Goal: Task Accomplishment & Management: Use online tool/utility

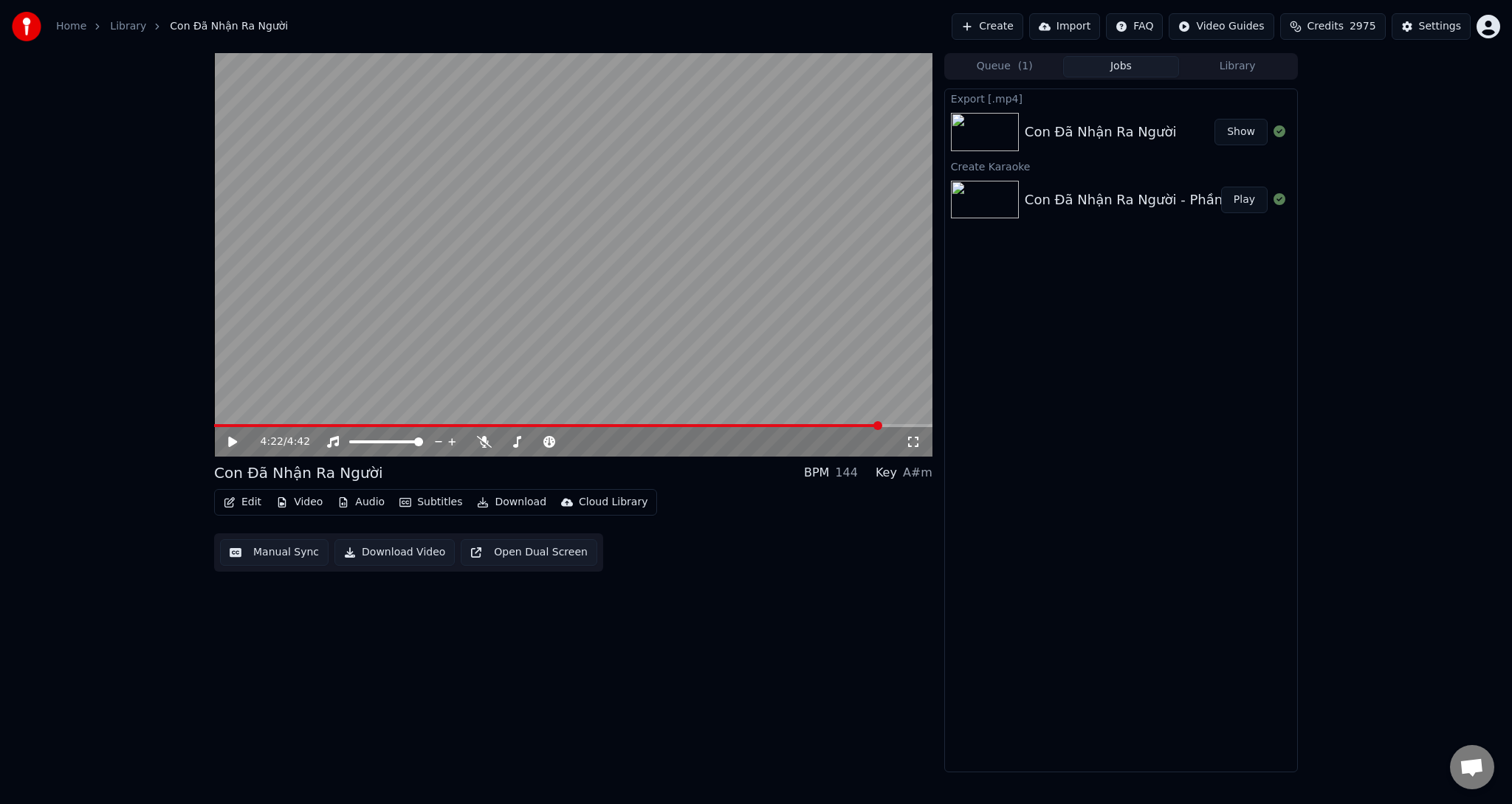
click at [1253, 130] on button "Show" at bounding box center [1240, 132] width 53 height 27
click at [1021, 32] on button "Create" at bounding box center [988, 26] width 72 height 27
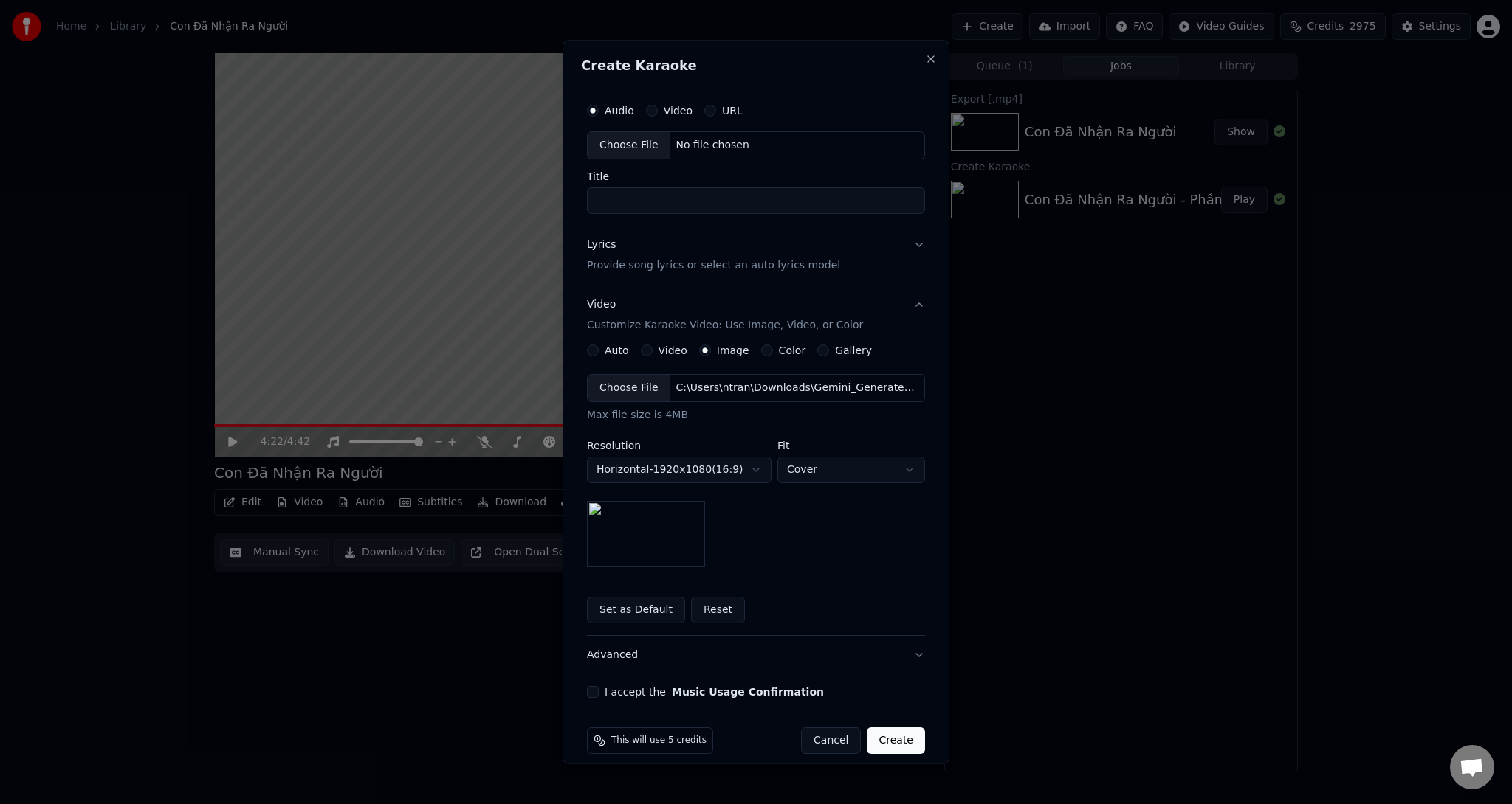
click at [623, 142] on div "Choose File" at bounding box center [629, 145] width 83 height 27
drag, startPoint x: 795, startPoint y: 202, endPoint x: 582, endPoint y: 202, distance: 213.0
click at [587, 202] on input "**********" at bounding box center [756, 199] width 338 height 27
type input "**********"
click at [731, 269] on p "Provide song lyrics or select an auto lyrics model" at bounding box center [713, 264] width 253 height 15
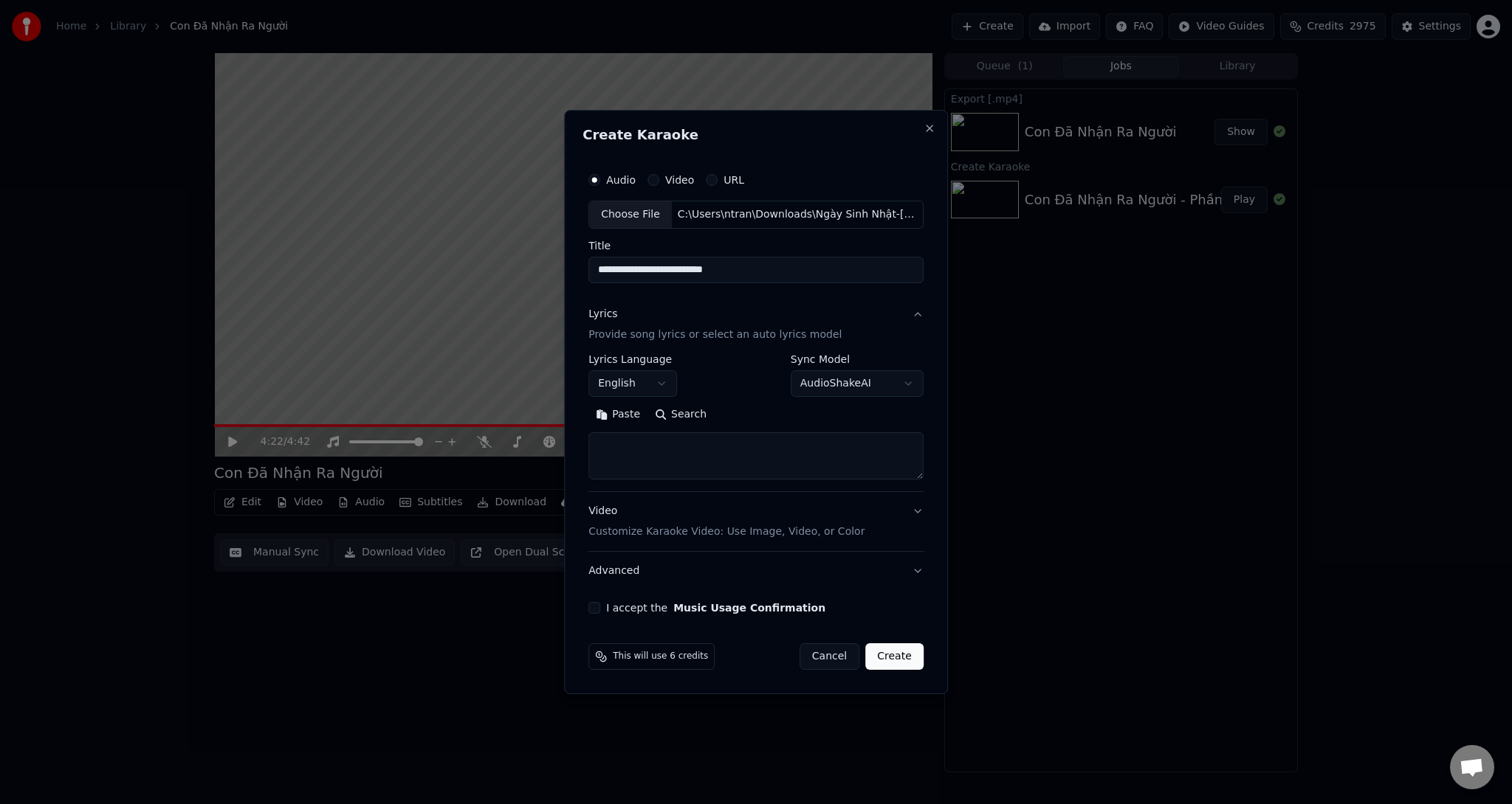
click at [628, 385] on body "**********" at bounding box center [756, 402] width 1512 height 804
select select "**"
click at [660, 450] on textarea at bounding box center [756, 456] width 335 height 47
click at [629, 417] on button "Paste" at bounding box center [618, 414] width 59 height 24
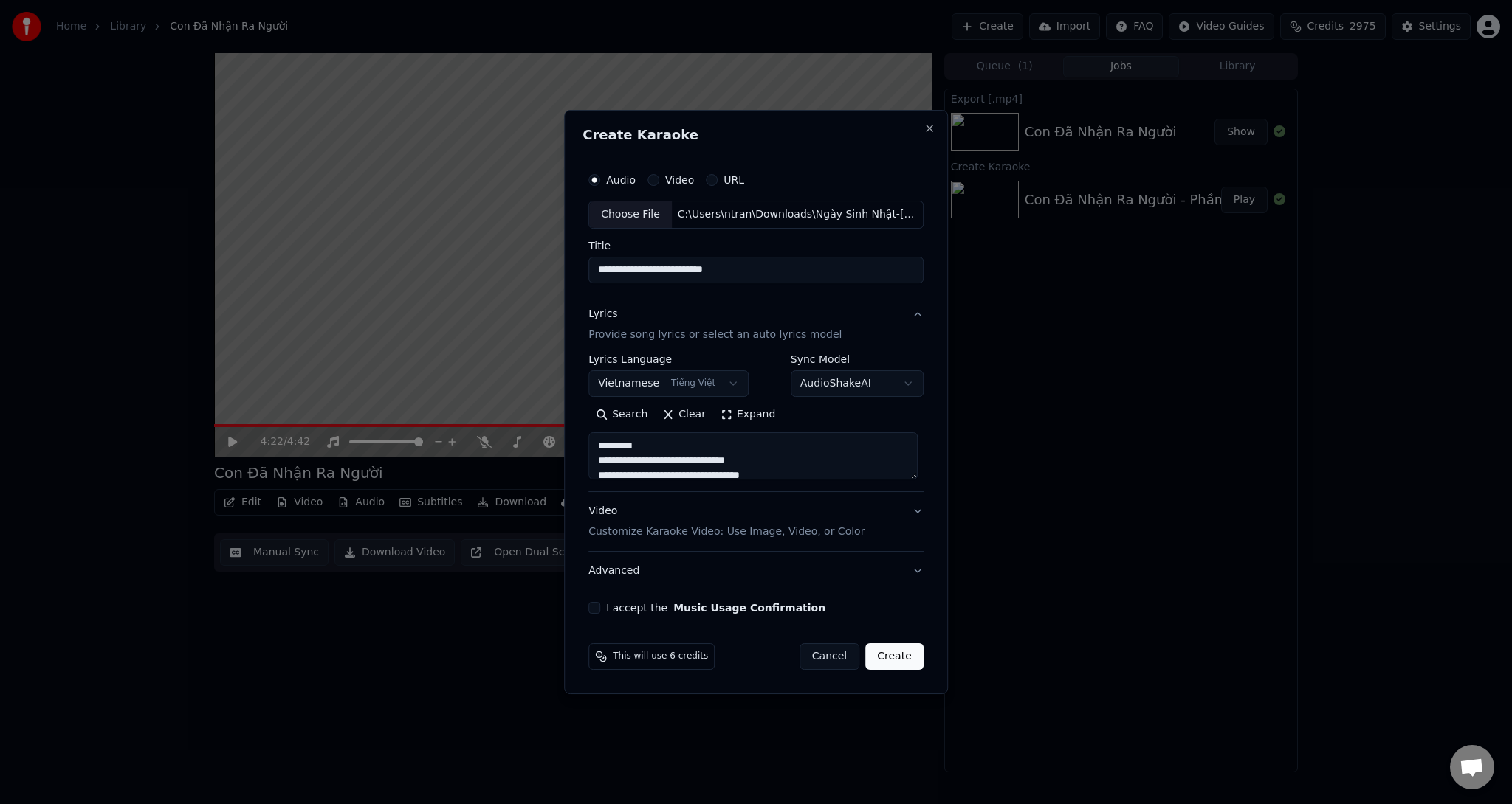
drag, startPoint x: 639, startPoint y: 447, endPoint x: 528, endPoint y: 445, distance: 111.0
click at [528, 445] on body "**********" at bounding box center [756, 402] width 1512 height 804
click at [654, 470] on textarea at bounding box center [753, 456] width 329 height 47
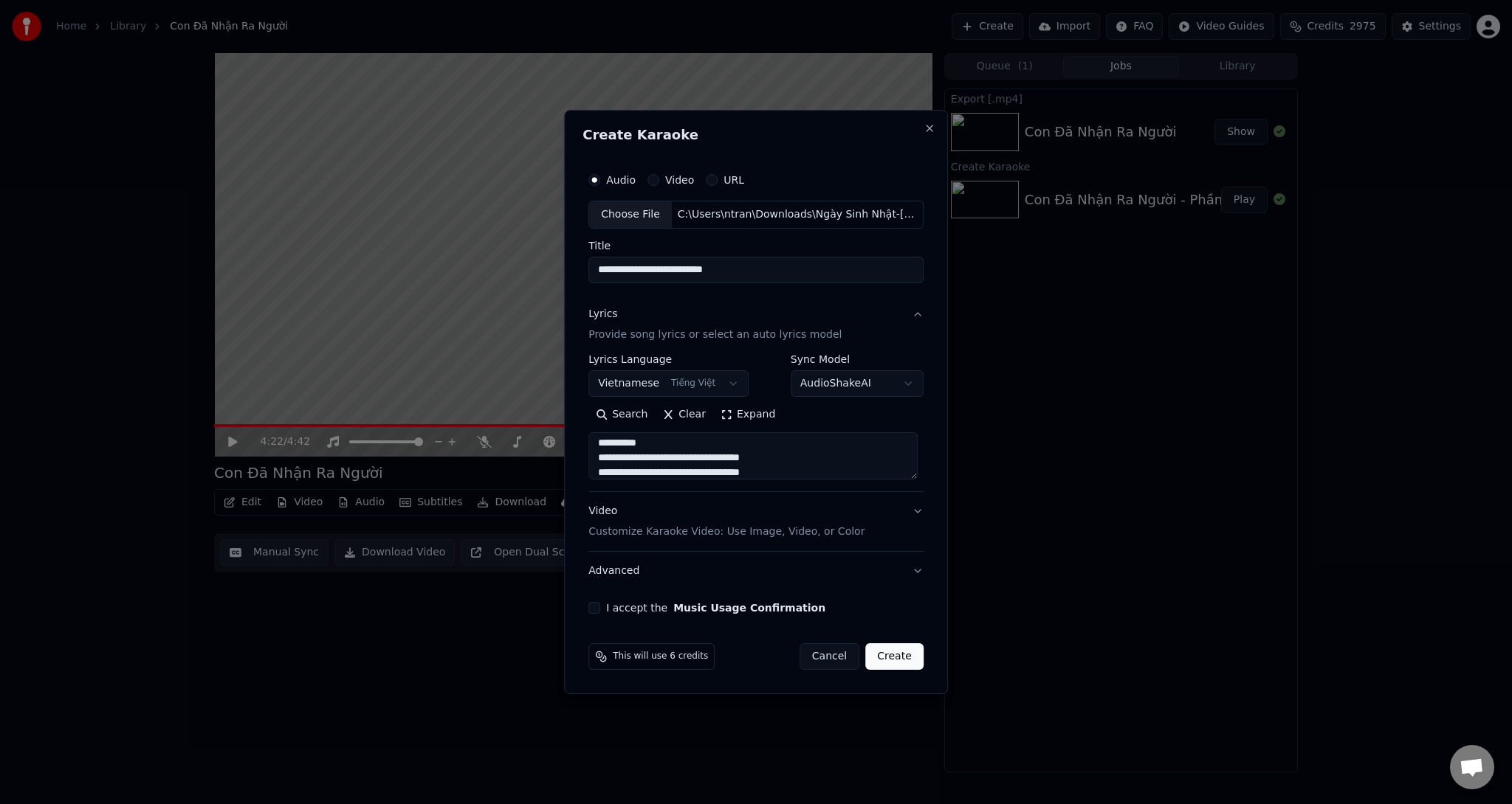
click at [668, 443] on textarea at bounding box center [753, 456] width 329 height 47
click at [668, 453] on textarea at bounding box center [753, 456] width 329 height 47
click at [659, 454] on textarea at bounding box center [753, 456] width 329 height 47
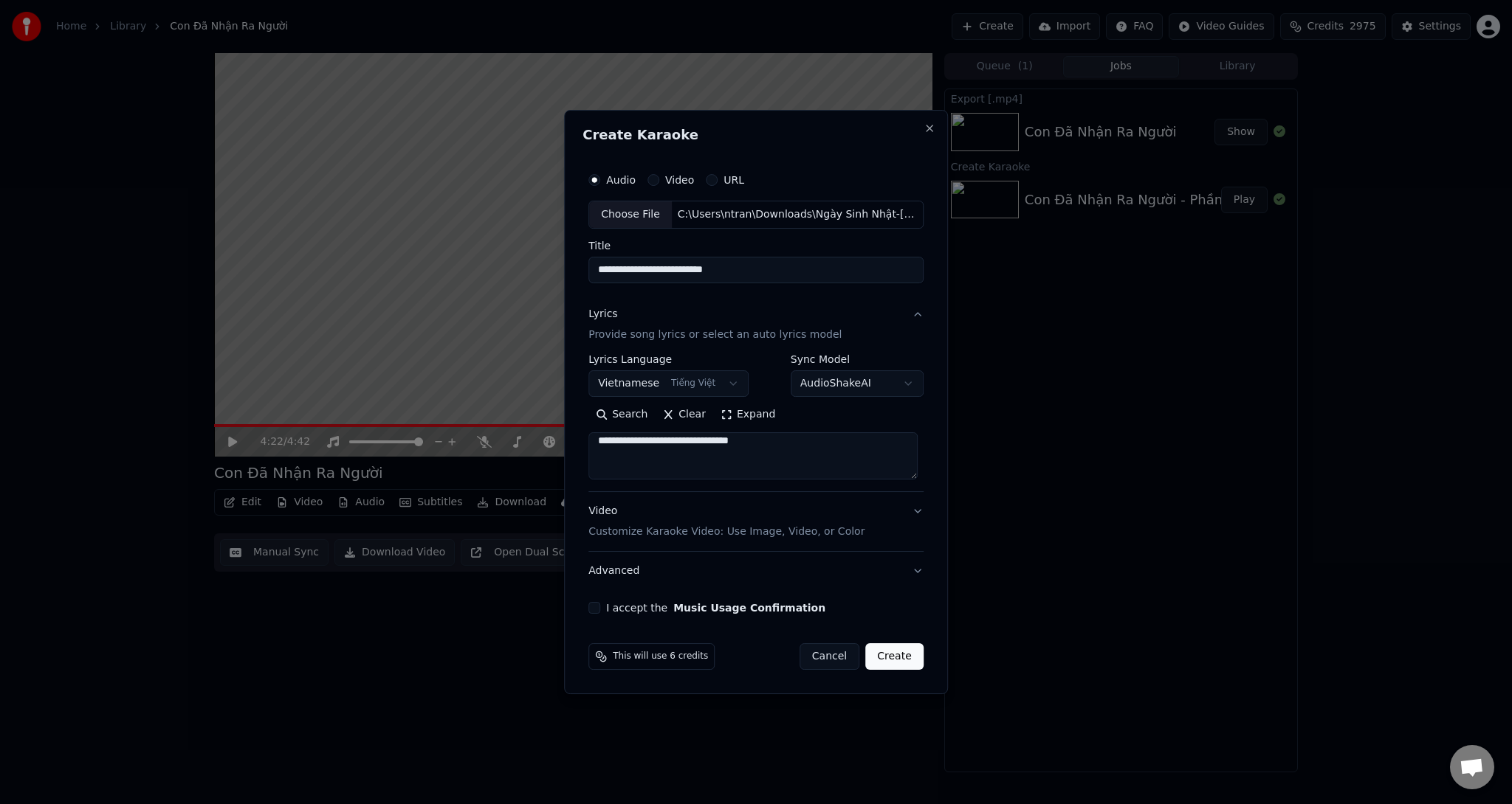
scroll to position [433, 0]
click at [690, 452] on textarea at bounding box center [753, 456] width 329 height 47
click at [711, 454] on textarea at bounding box center [753, 456] width 329 height 47
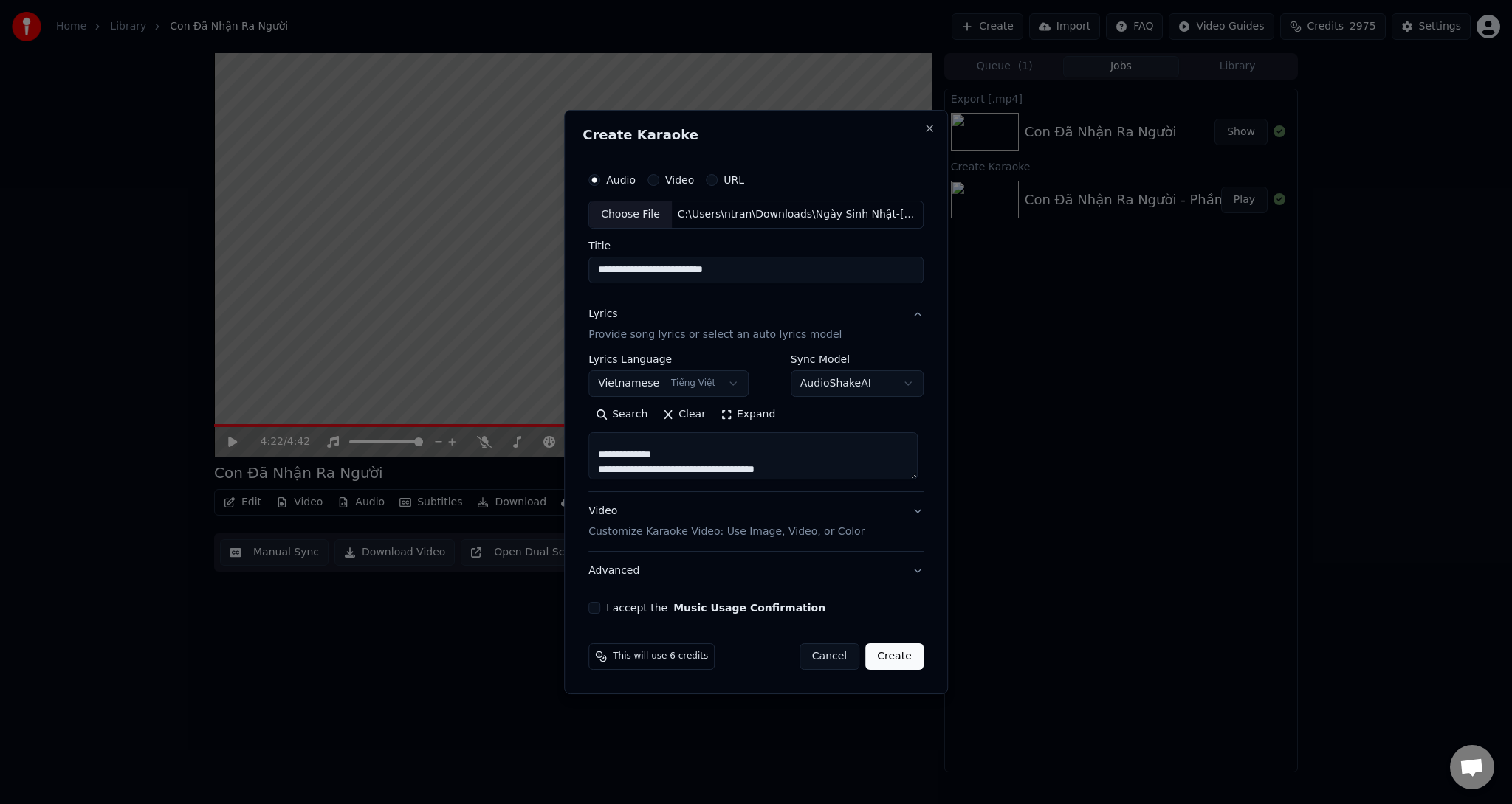
click at [701, 451] on textarea at bounding box center [753, 456] width 329 height 47
drag, startPoint x: 614, startPoint y: 439, endPoint x: 888, endPoint y: 534, distance: 290.0
click at [888, 534] on div "**********" at bounding box center [756, 443] width 335 height 295
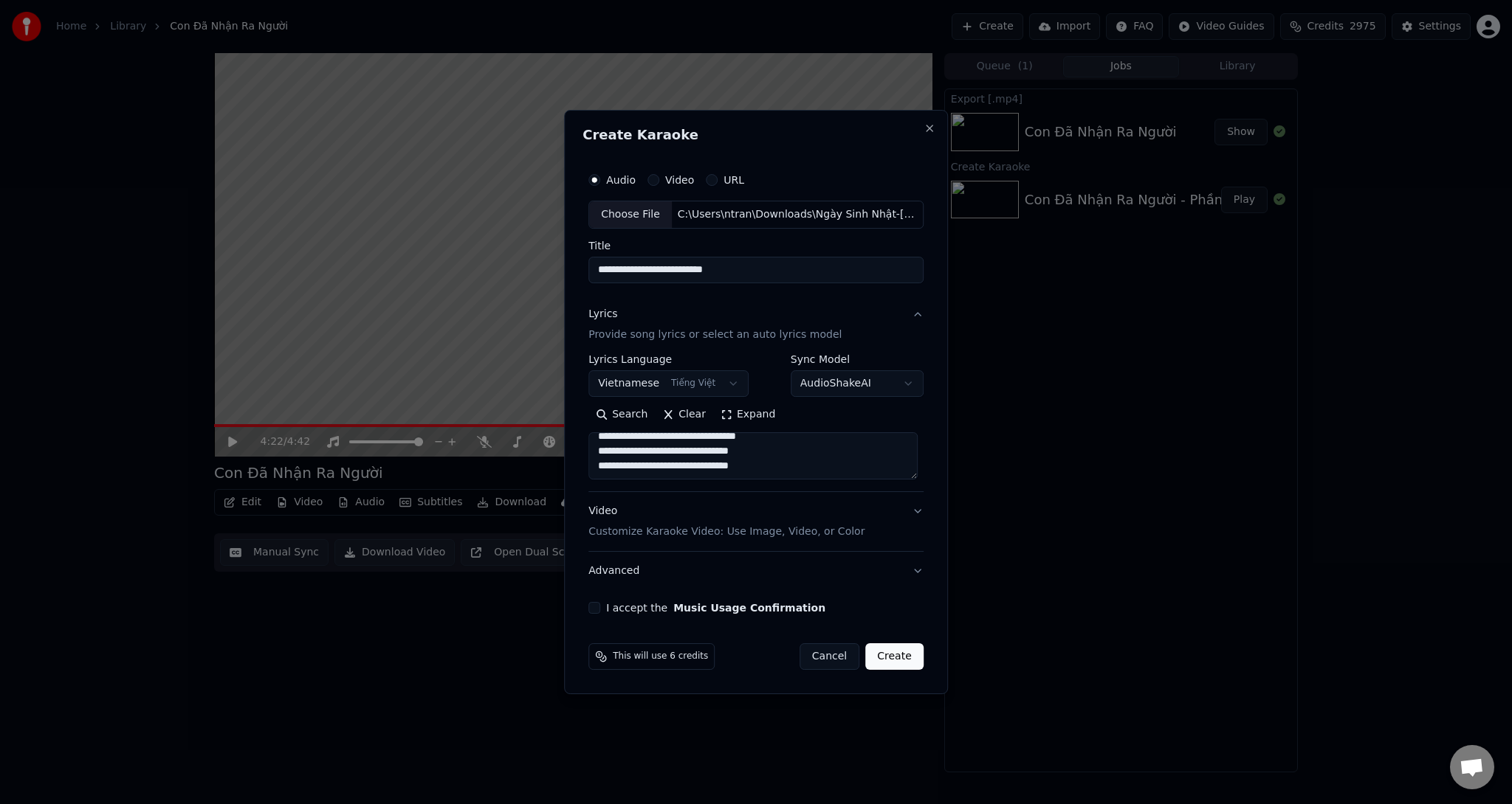
type textarea "**********"
click at [731, 532] on p "Customize Karaoke Video: Use Image, Video, or Color" at bounding box center [726, 532] width 276 height 15
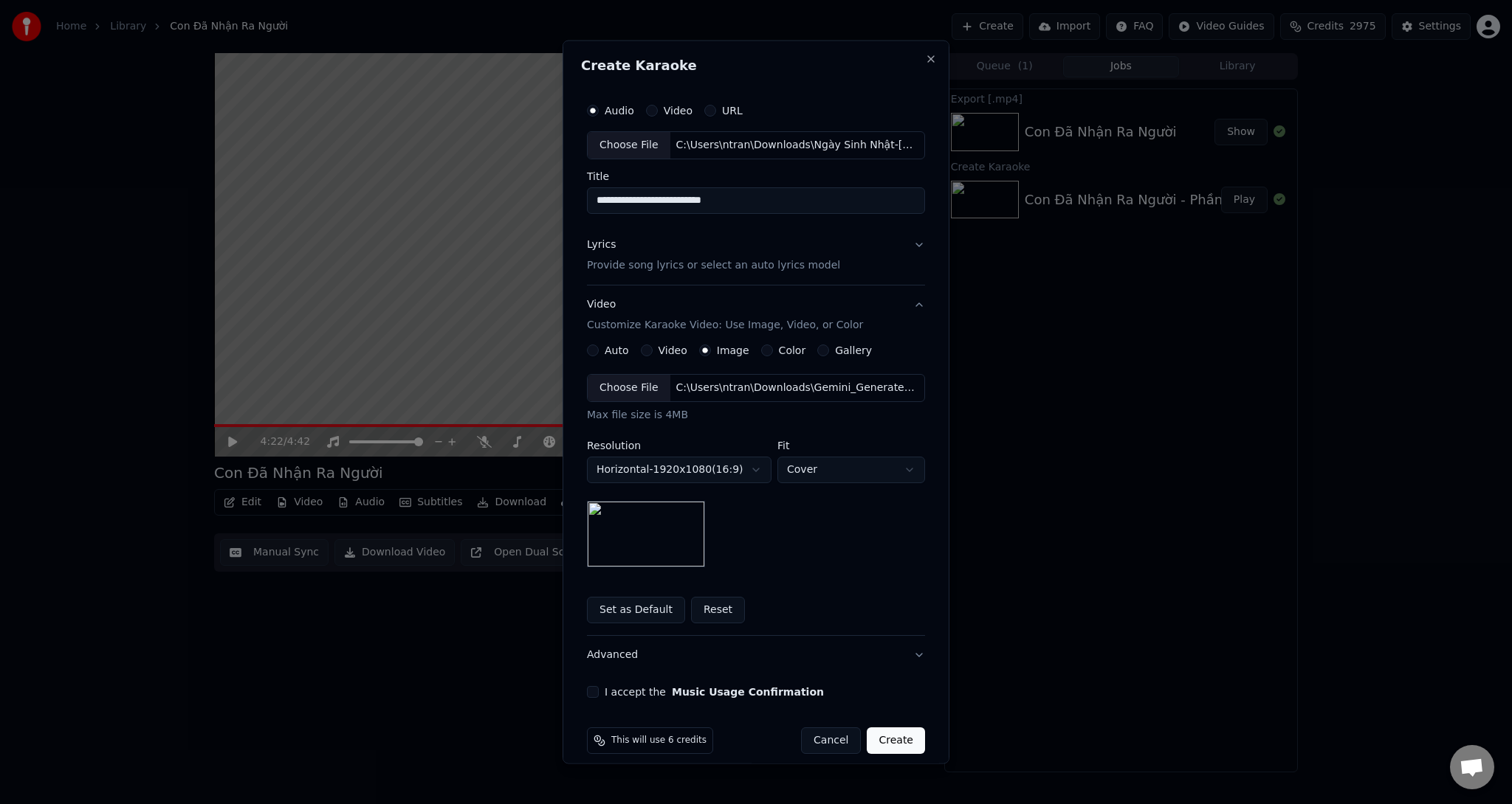
click at [608, 385] on div "Choose File" at bounding box center [629, 387] width 83 height 27
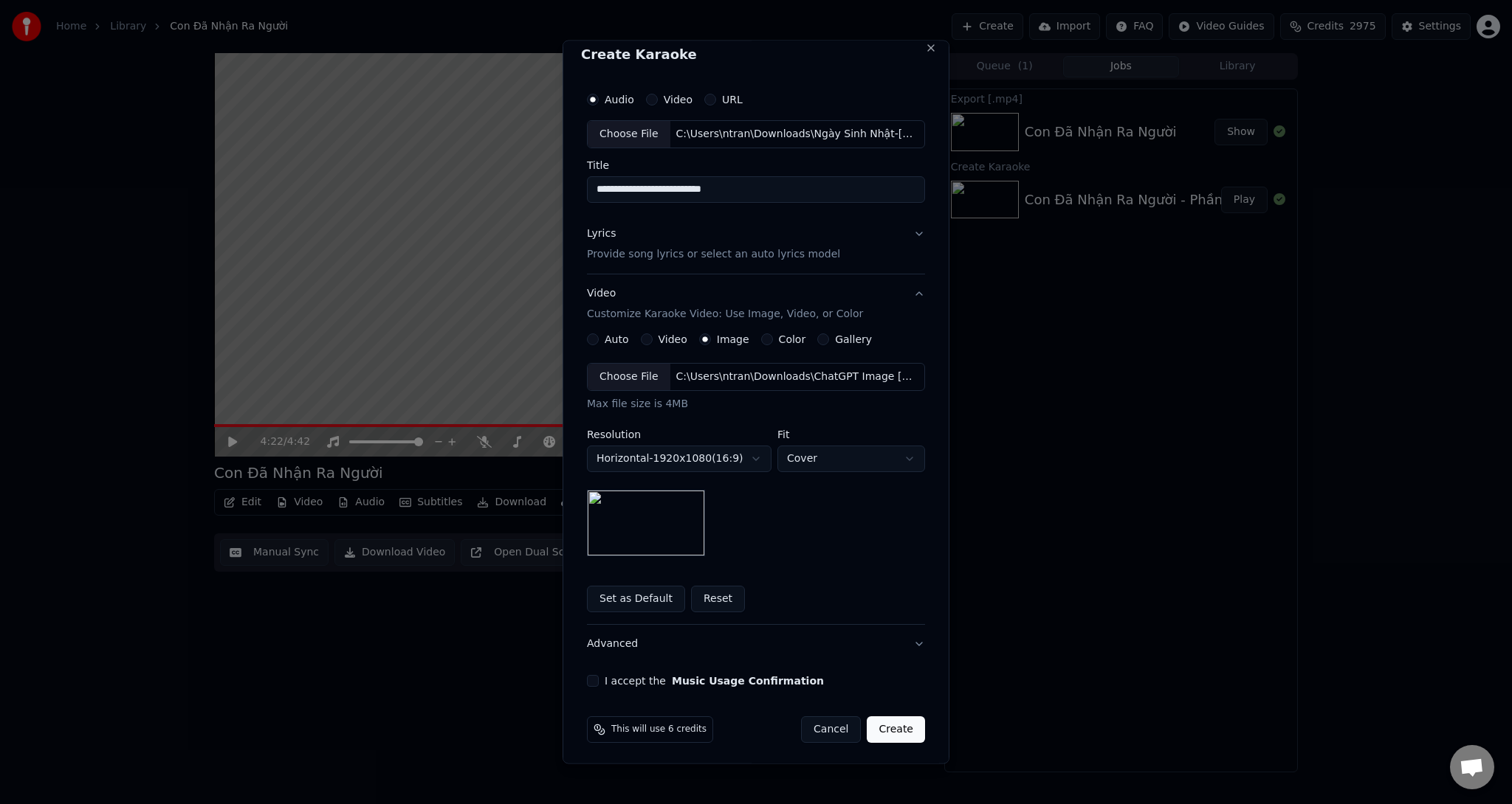
scroll to position [12, 0]
click at [589, 676] on button "I accept the Music Usage Confirmation" at bounding box center [593, 679] width 12 height 12
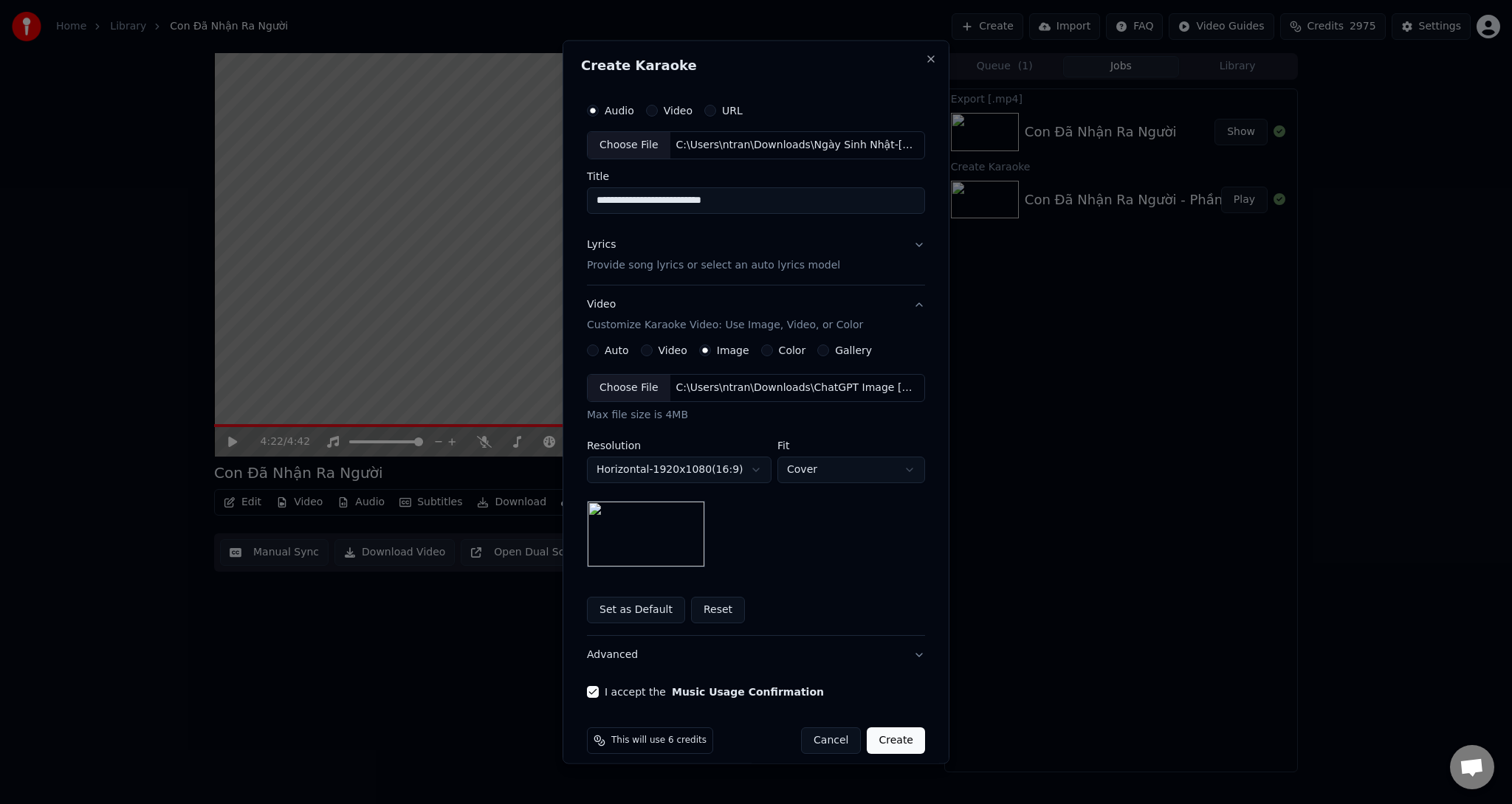
click at [721, 269] on p "Provide song lyrics or select an auto lyrics model" at bounding box center [713, 264] width 253 height 15
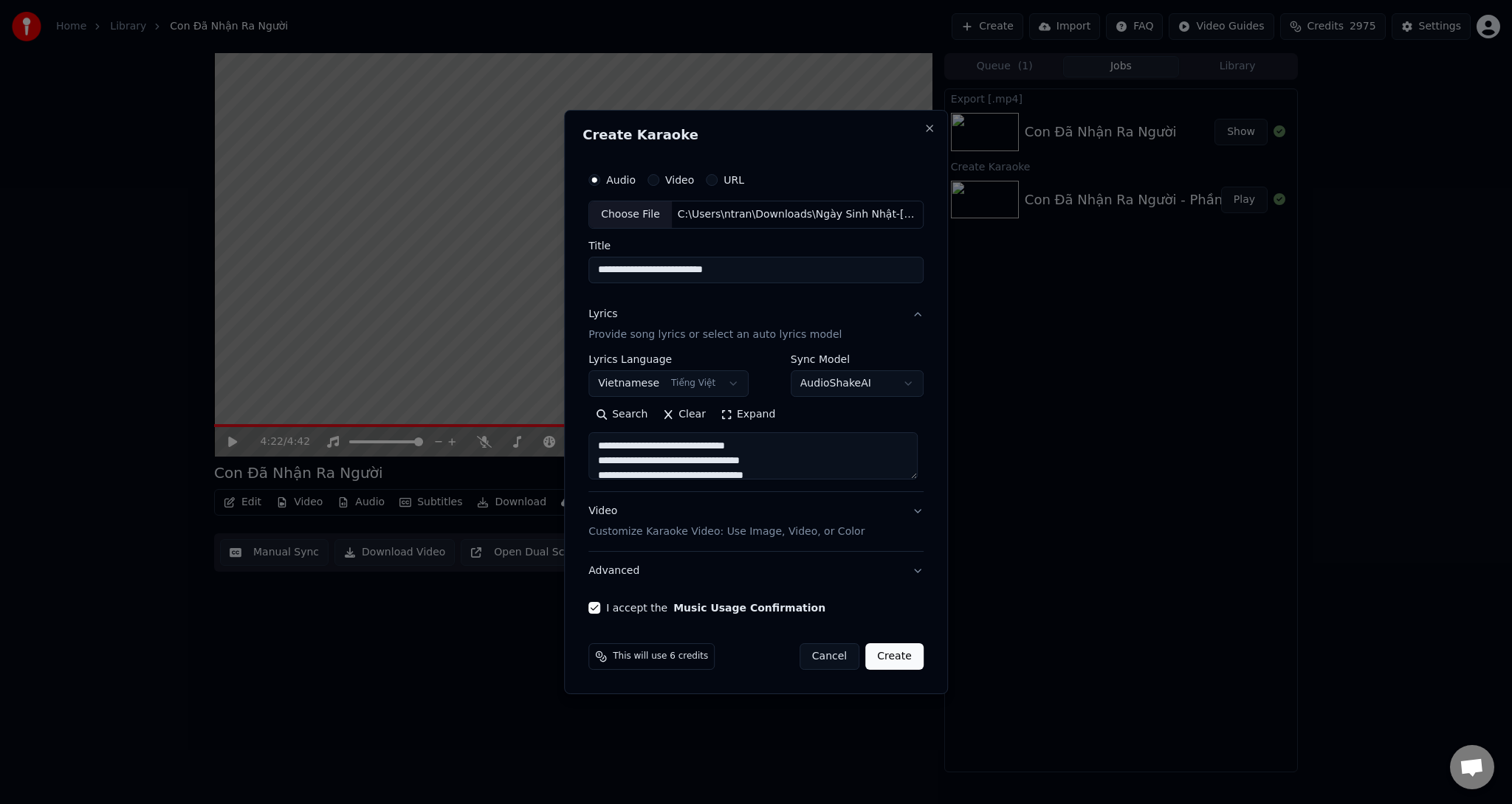
click at [699, 333] on p "Provide song lyrics or select an auto lyrics model" at bounding box center [715, 335] width 253 height 15
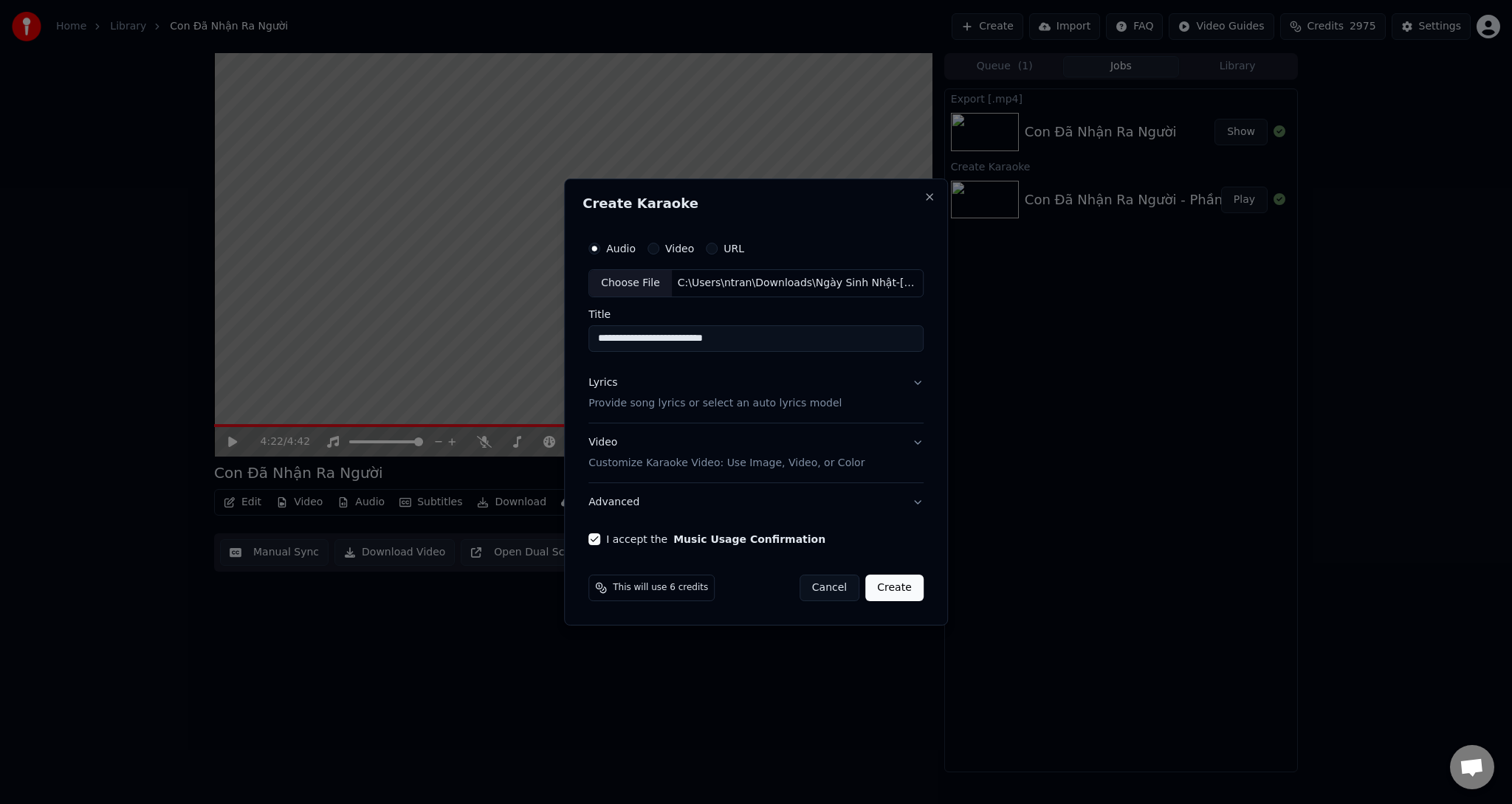
click at [685, 404] on p "Provide song lyrics or select an auto lyrics model" at bounding box center [715, 404] width 253 height 15
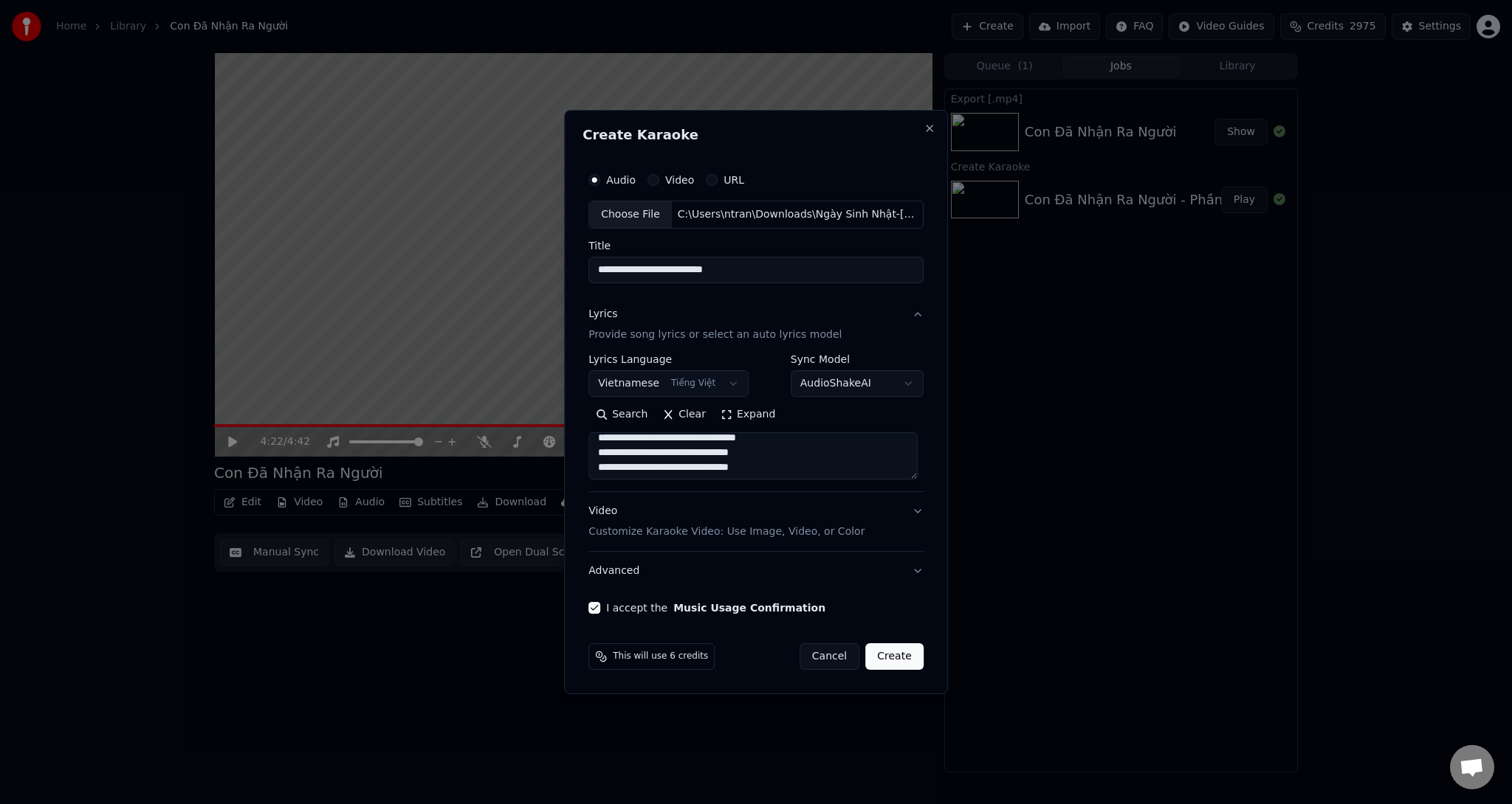
scroll to position [688, 0]
click at [897, 664] on button "Create" at bounding box center [895, 657] width 59 height 27
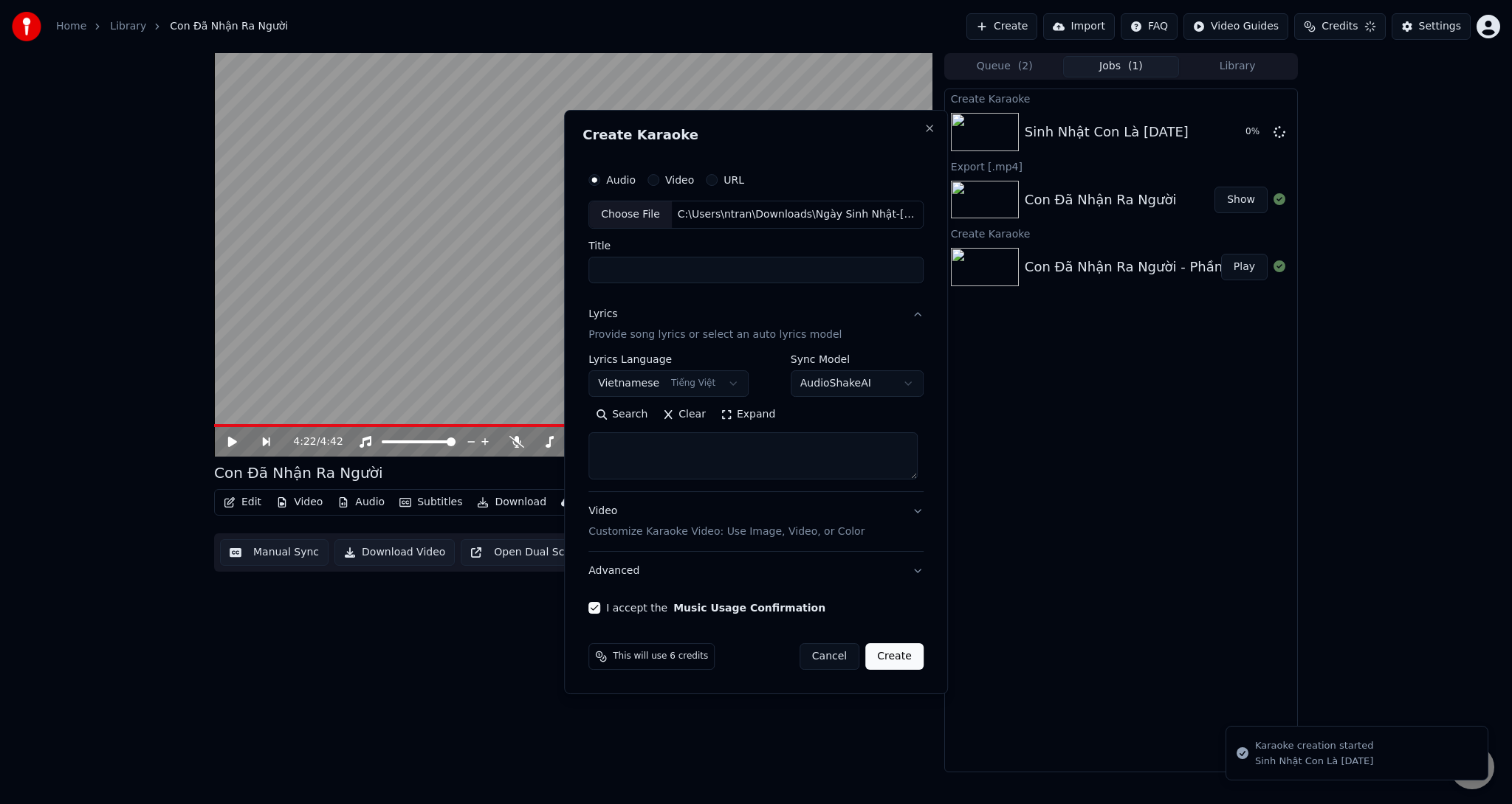
scroll to position [0, 0]
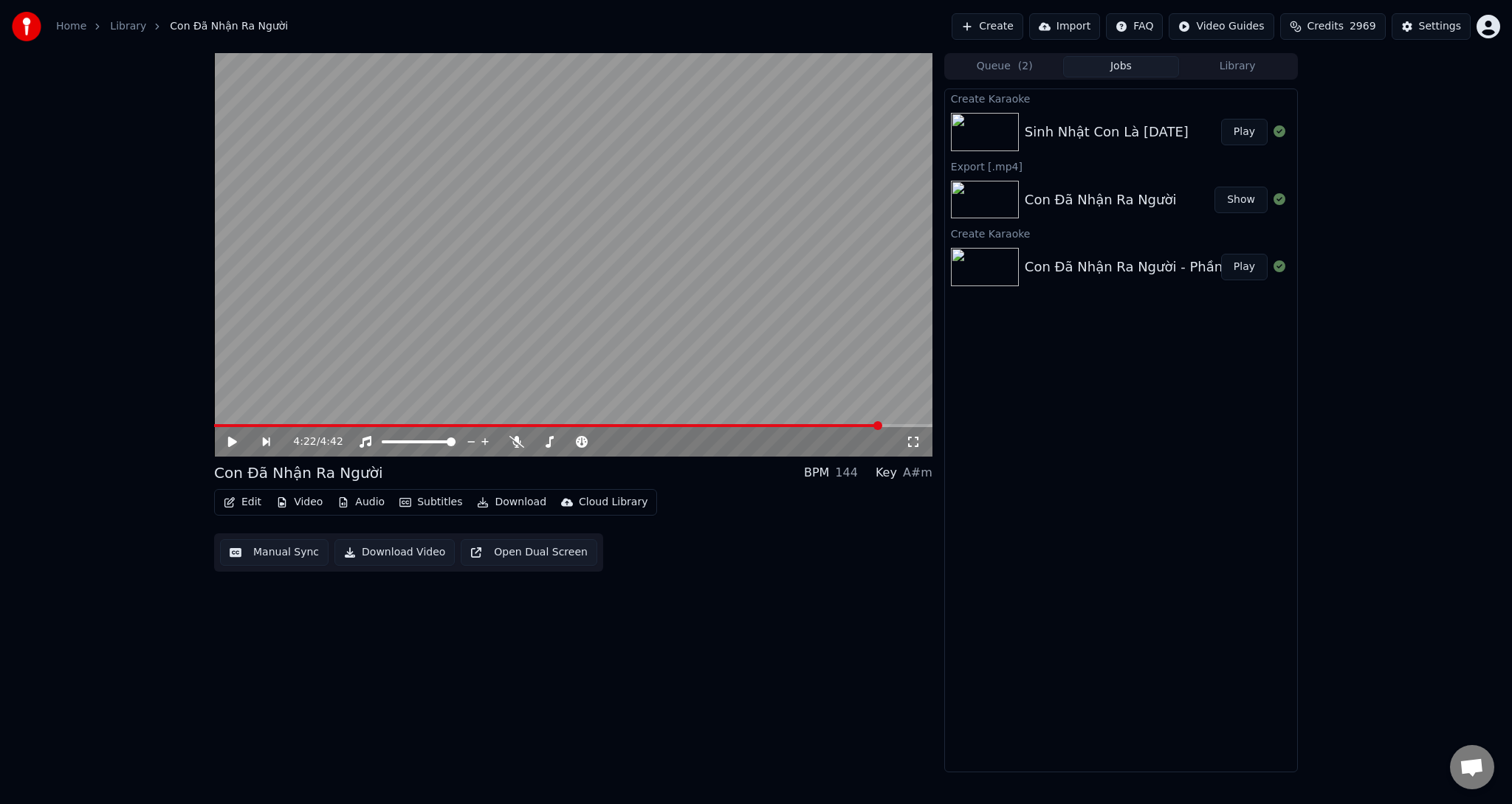
click at [1249, 124] on button "Play" at bounding box center [1244, 132] width 46 height 27
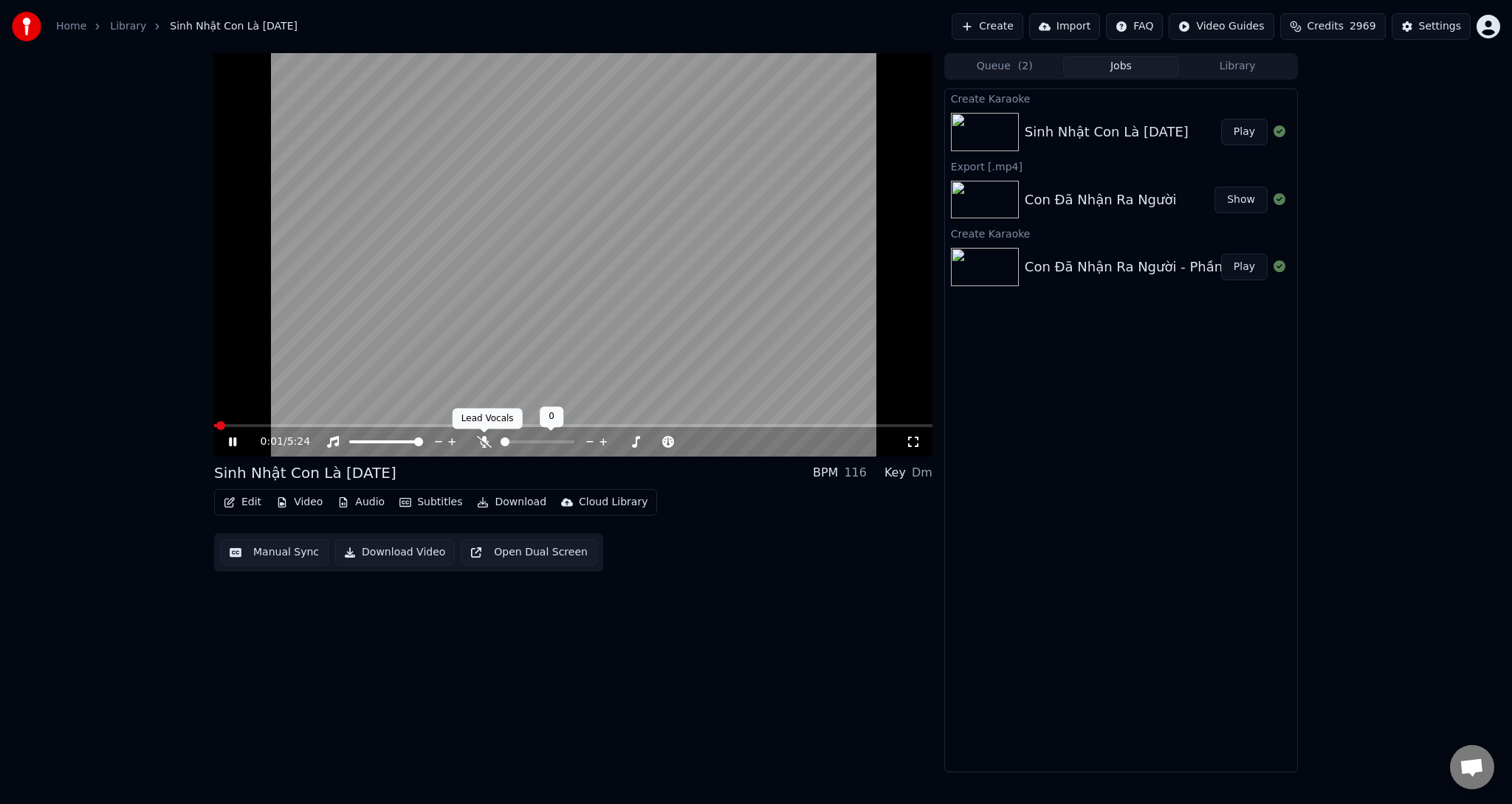
click at [486, 443] on icon at bounding box center [484, 442] width 15 height 12
click at [354, 420] on video at bounding box center [573, 255] width 718 height 404
click at [244, 439] on icon at bounding box center [243, 442] width 35 height 12
click at [305, 425] on span at bounding box center [573, 426] width 718 height 3
click at [495, 502] on button "Download" at bounding box center [511, 502] width 81 height 20
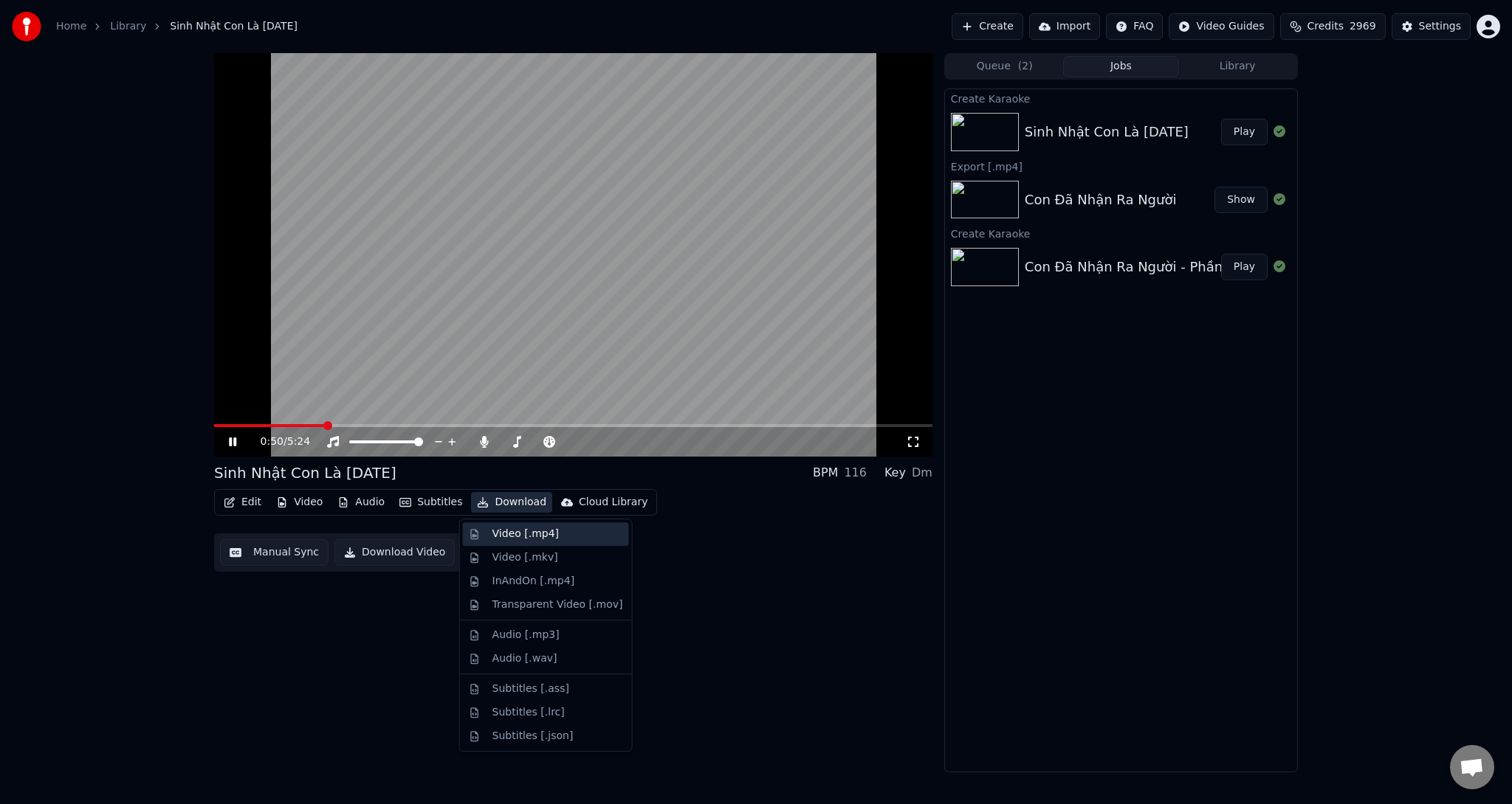
click at [500, 531] on div "Video [.mp4]" at bounding box center [526, 534] width 67 height 15
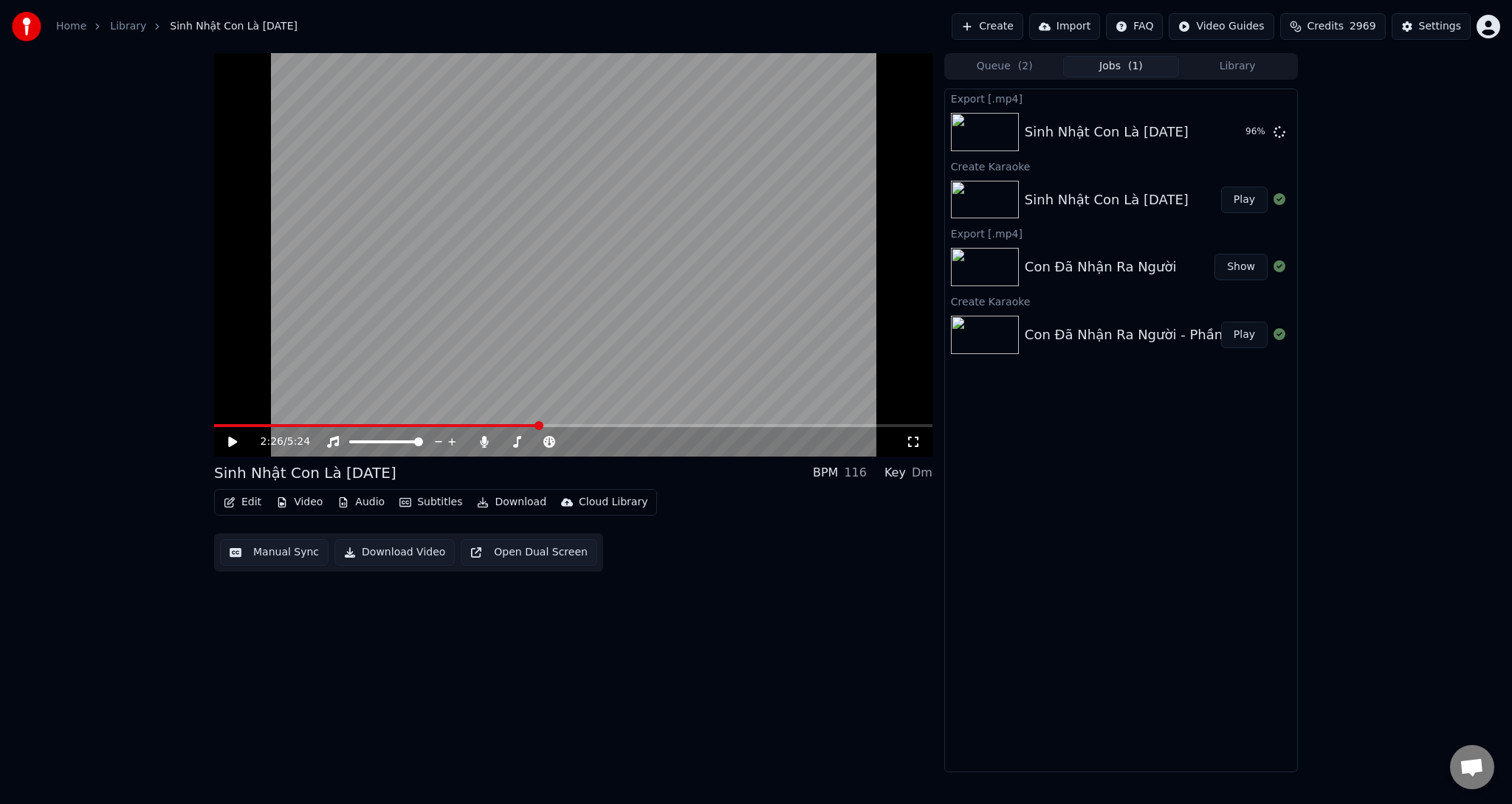
click at [1190, 564] on div "Export [.mp4] Sinh Nhật Con Là [DATE] 96 % Create Karaoke Sinh Nhật Con Là [DAT…" at bounding box center [1121, 430] width 353 height 684
